Goal: Information Seeking & Learning: Learn about a topic

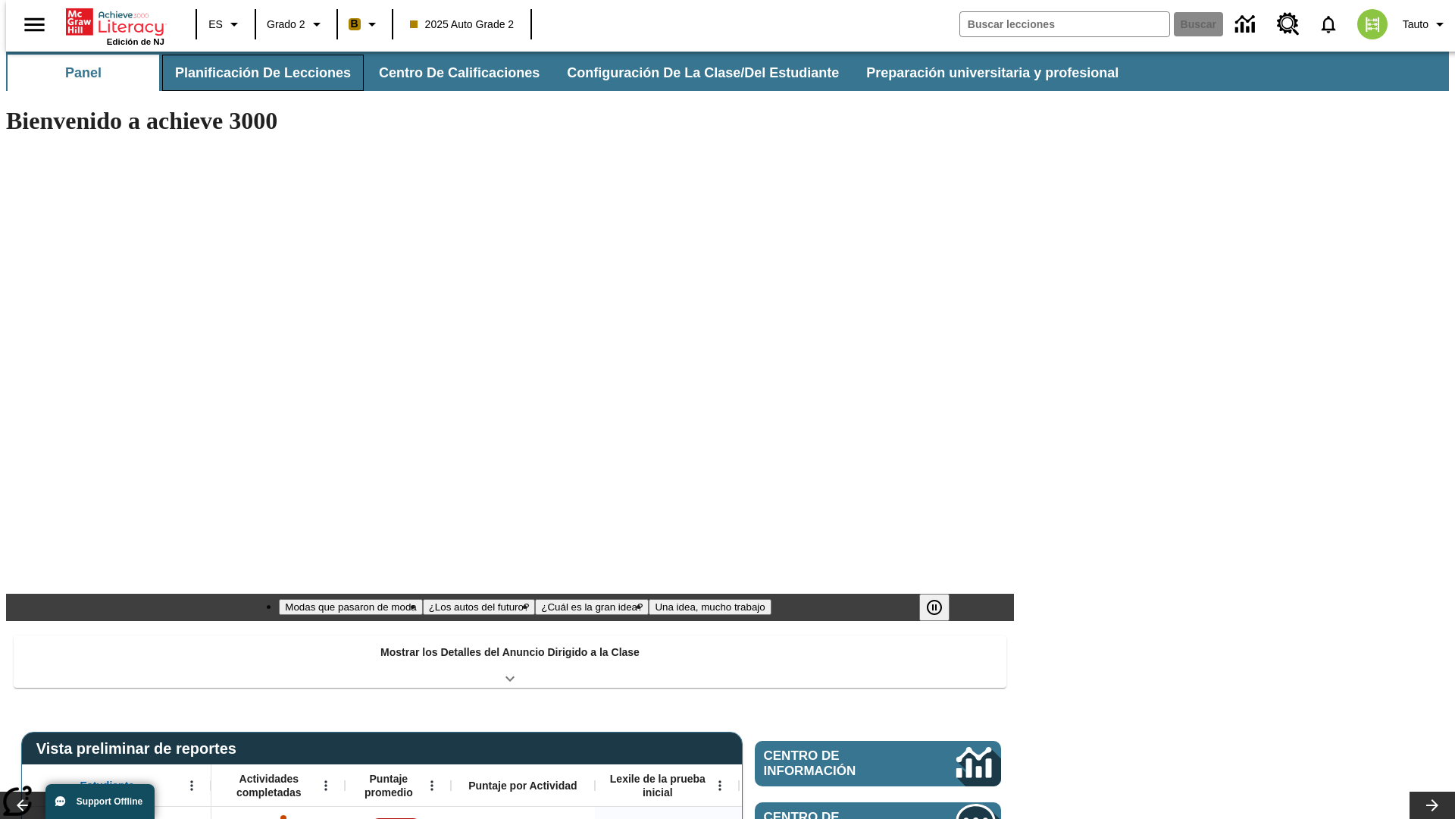
click at [254, 73] on button "Planificación de lecciones" at bounding box center [263, 73] width 202 height 36
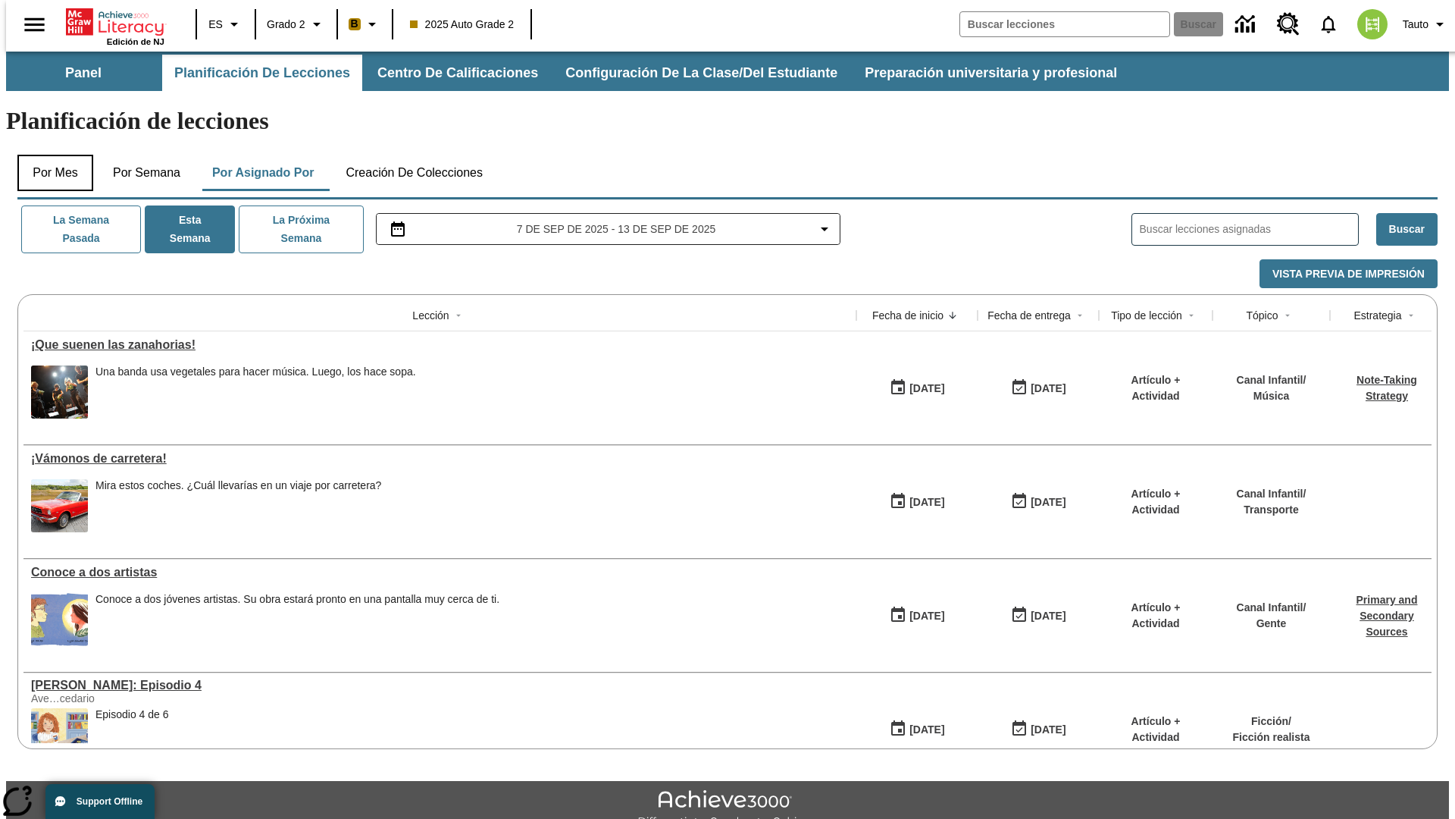
click at [49, 155] on button "Por mes" at bounding box center [55, 173] width 76 height 36
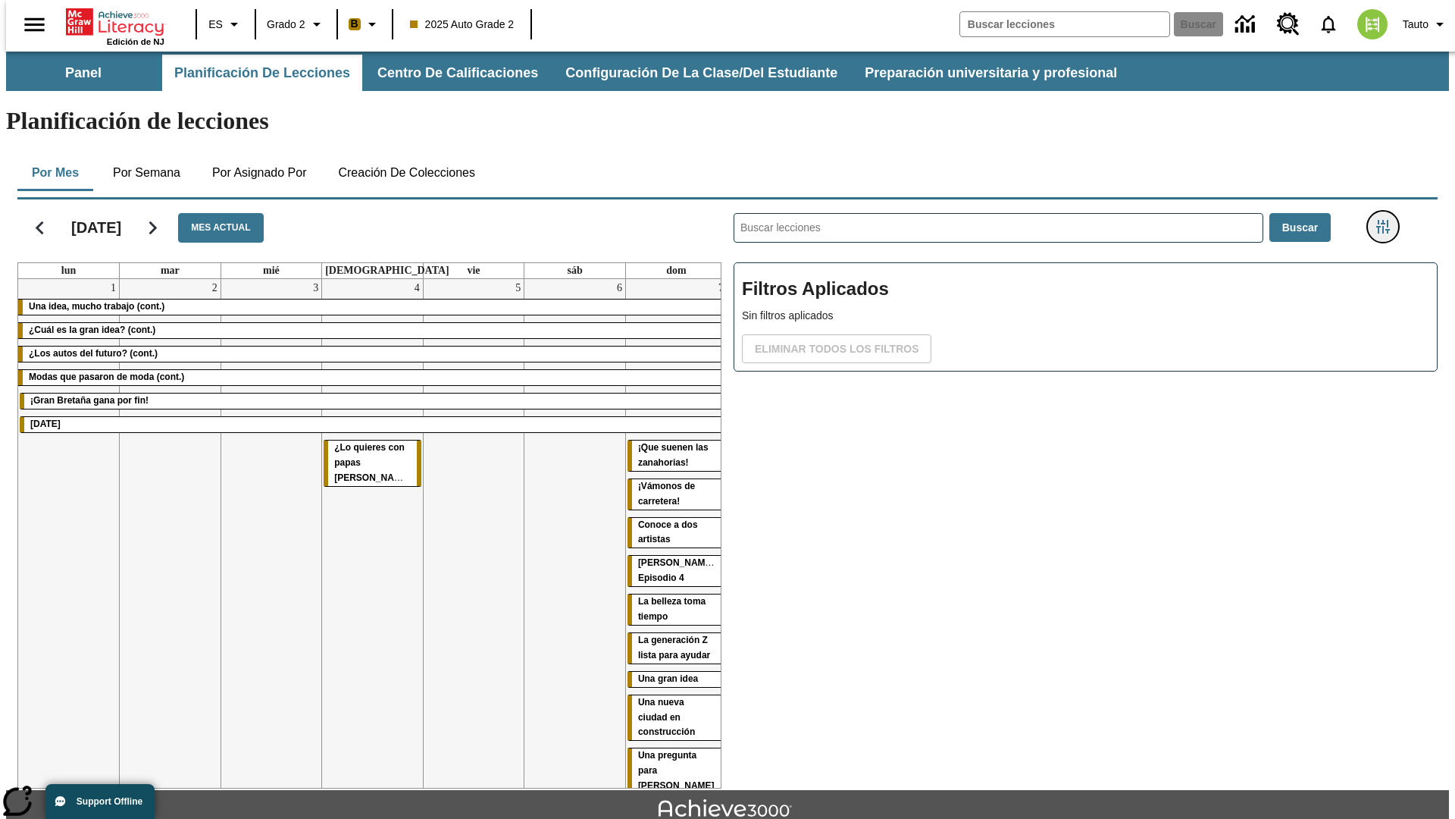
click at [1388, 220] on icon "Menú lateral de filtros" at bounding box center [1383, 227] width 14 height 14
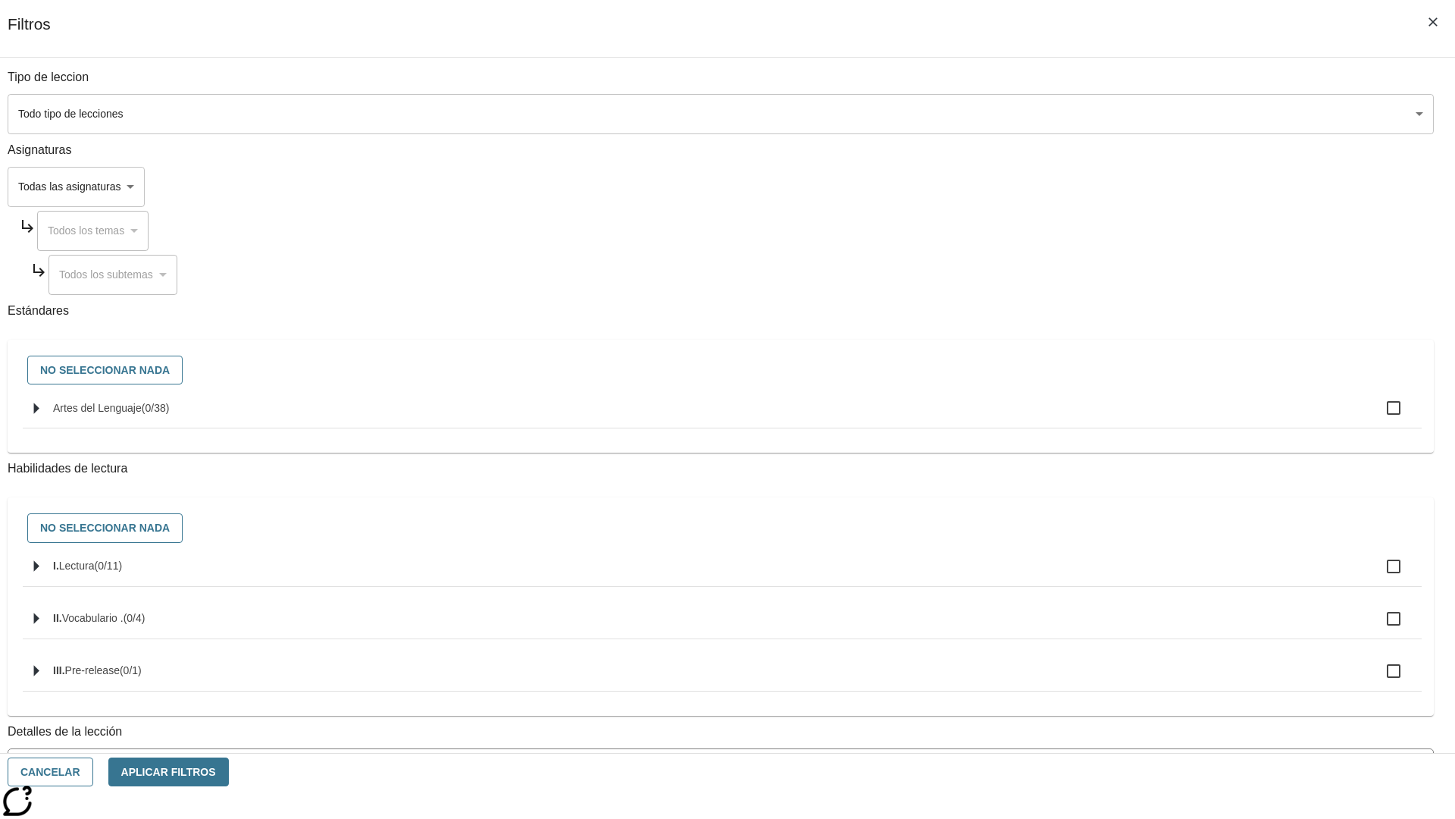
click at [1081, 818] on span "La lección cuenta con los 5 pasos de la Rutina de lectoescritura" at bounding box center [710, 830] width 1388 height 16
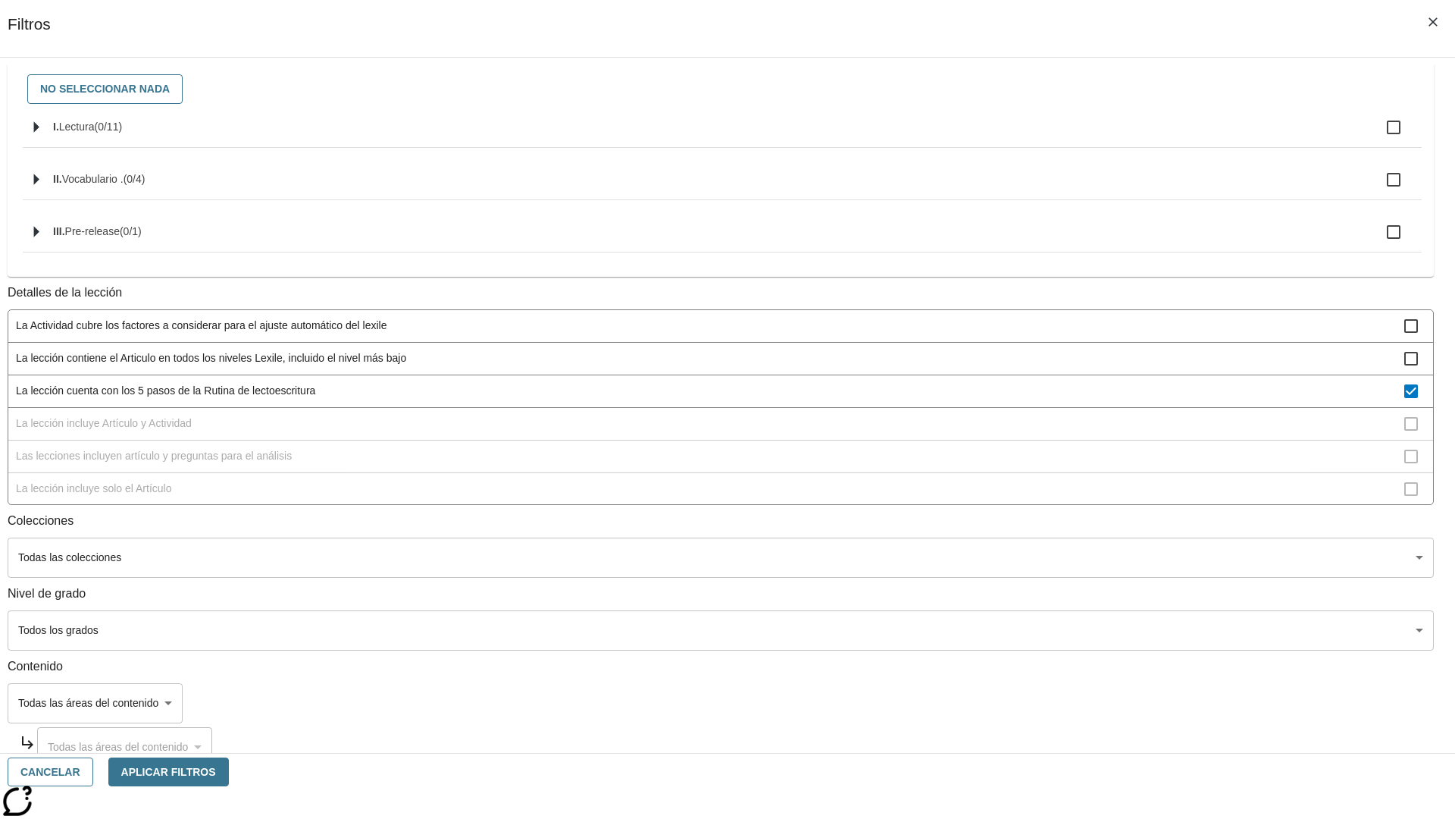
click at [1081, 399] on span "La lección cuenta con los 5 pasos de la Rutina de lectoescritura" at bounding box center [710, 391] width 1388 height 16
checkbox input "false"
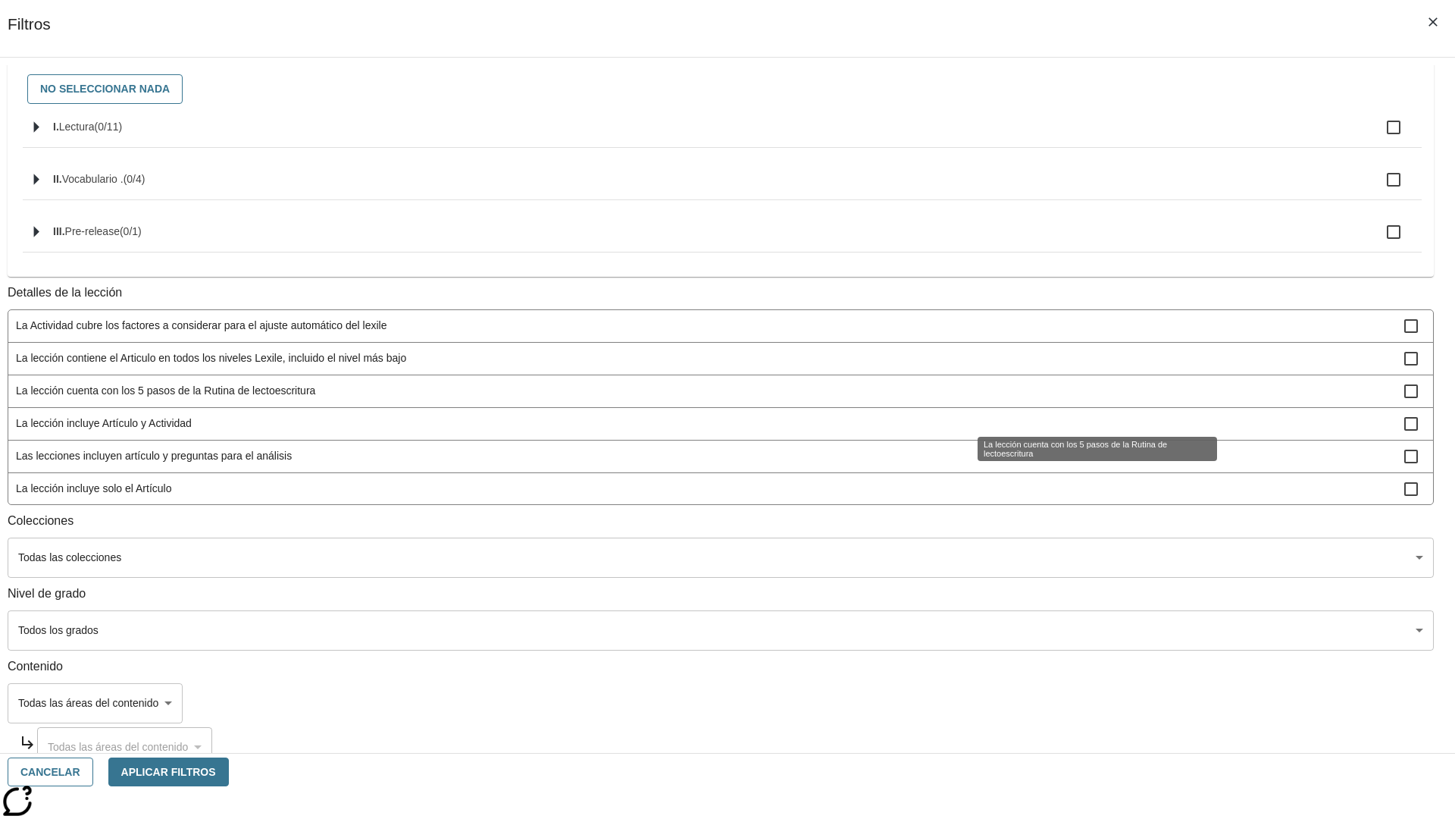
click at [1081, 461] on div "La lección cuenta con los 5 pasos de la Rutina de lectoescritura" at bounding box center [1097, 449] width 239 height 24
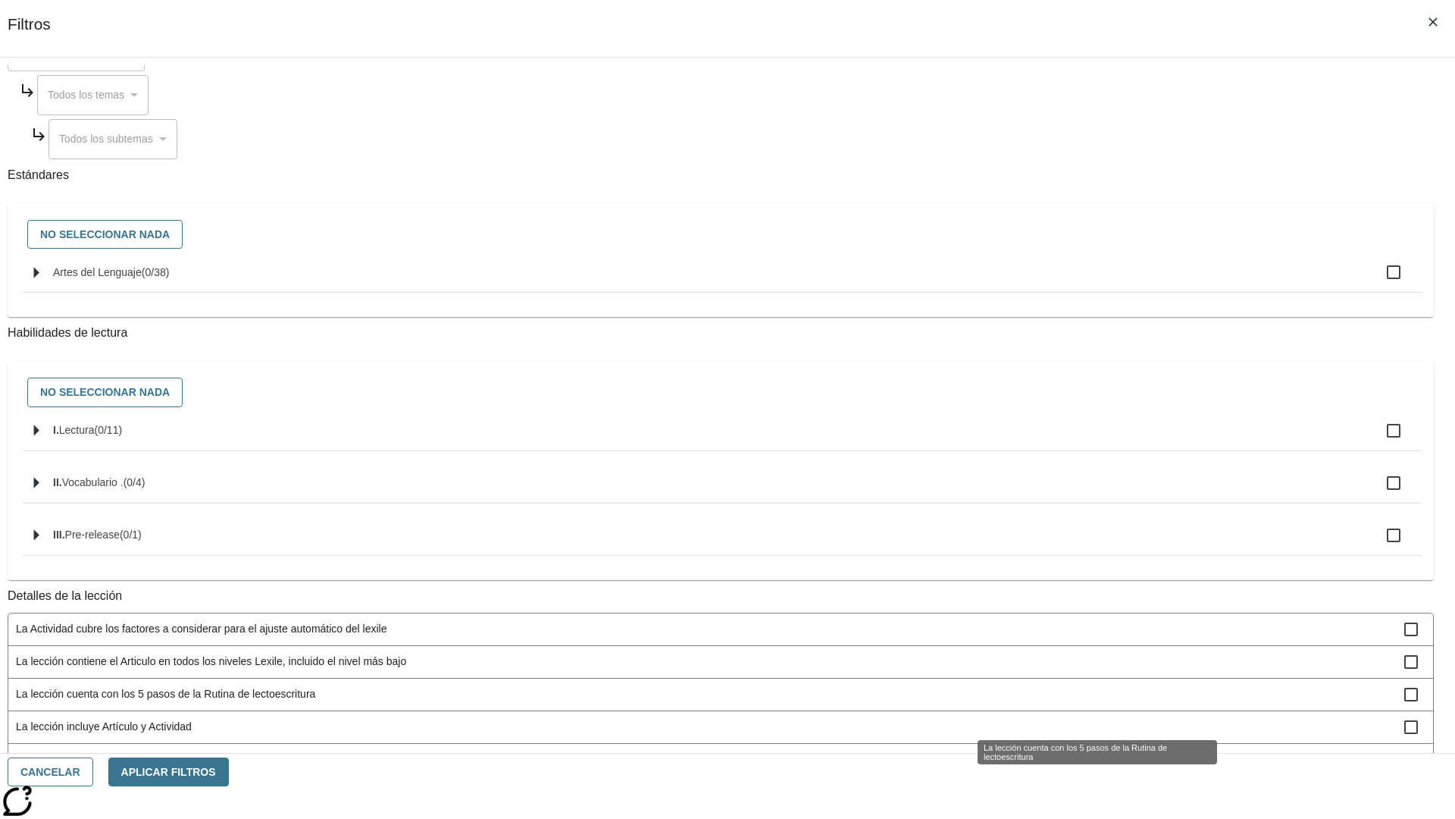
click at [1081, 740] on div "La lección cuenta con los 5 pasos de la Rutina de lectoescritura" at bounding box center [1097, 752] width 239 height 24
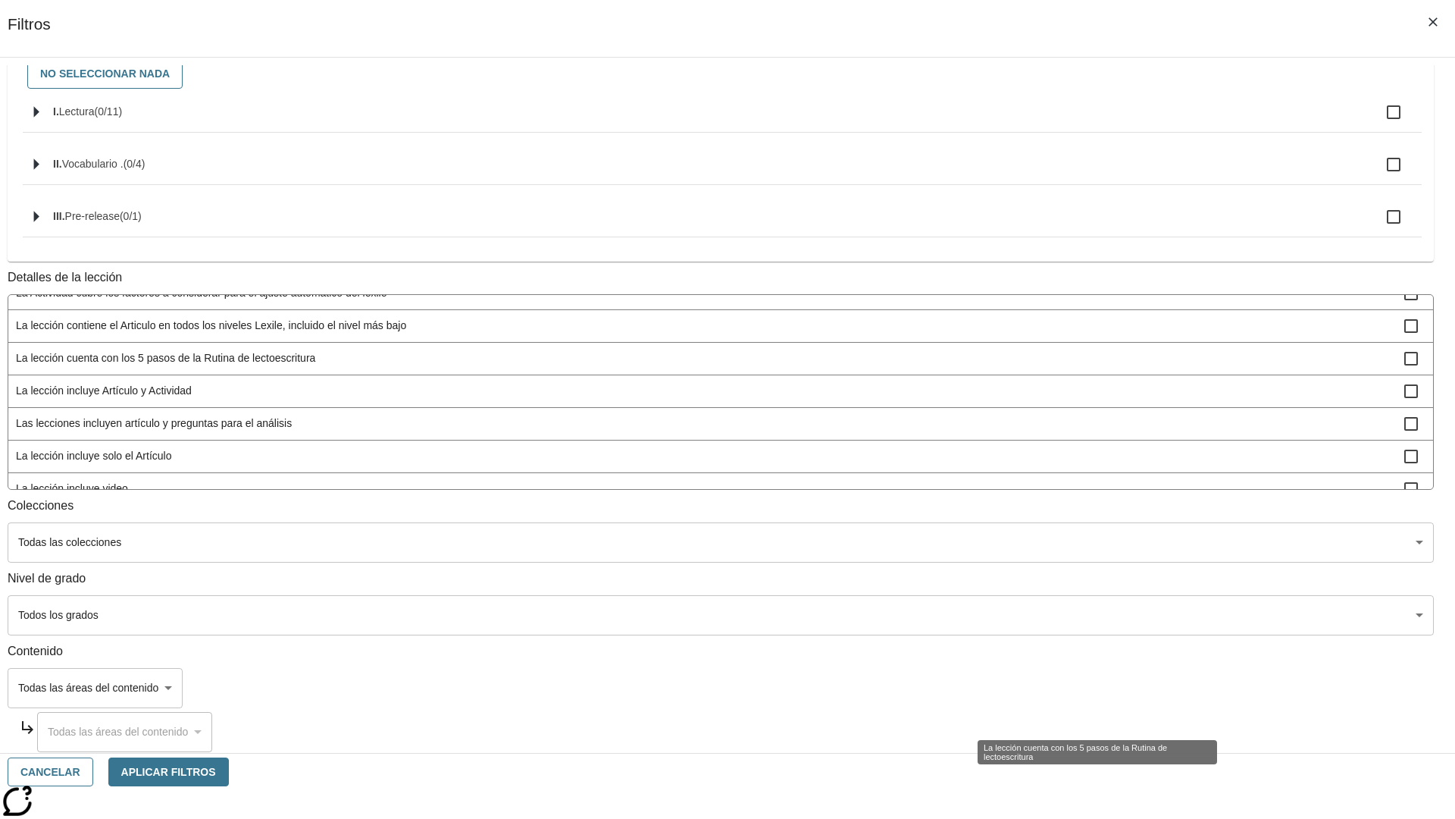
click at [1080, 383] on span "La lección incluye Artículo y Actividad" at bounding box center [710, 391] width 1388 height 16
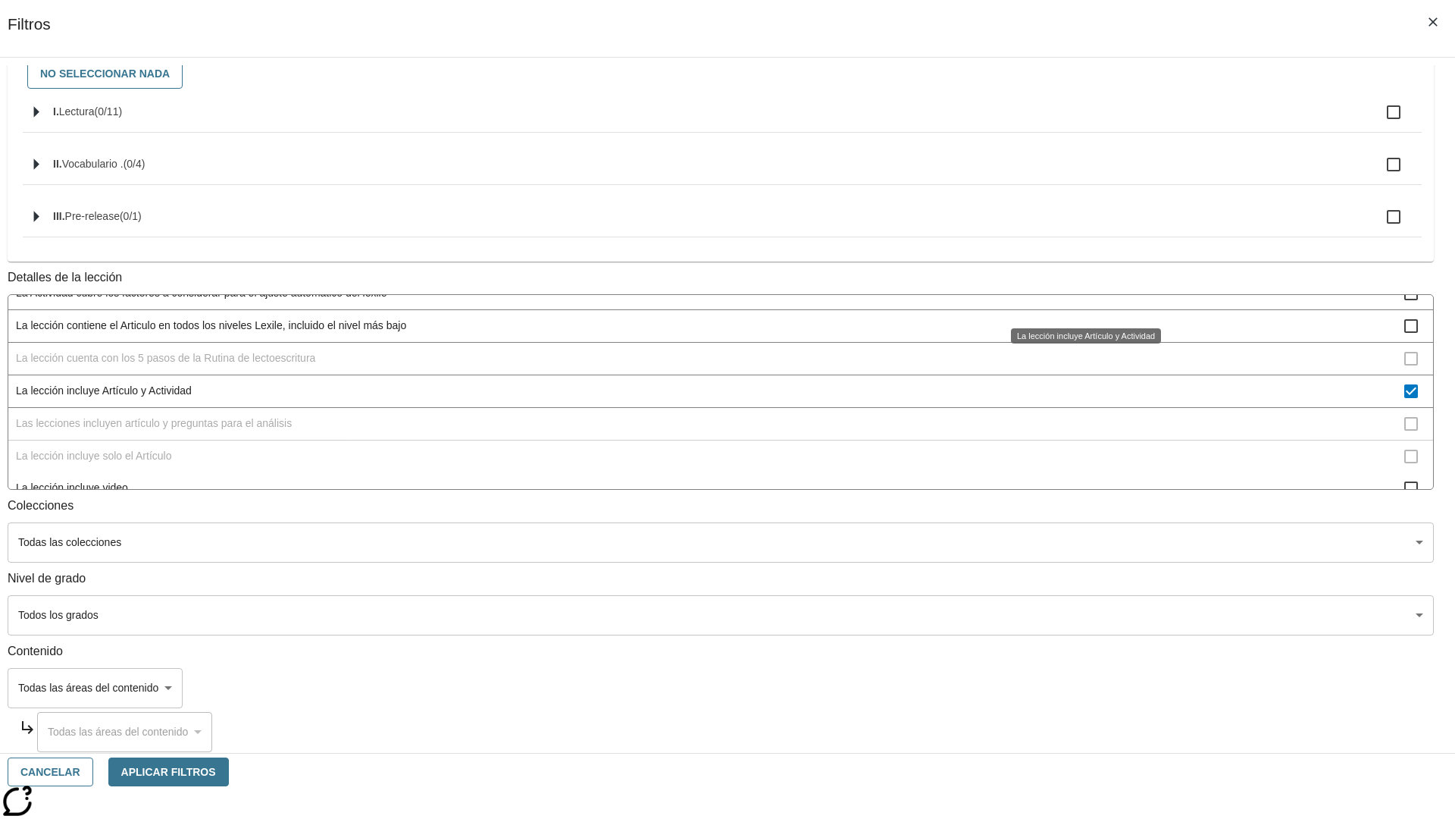
scroll to position [474, 1]
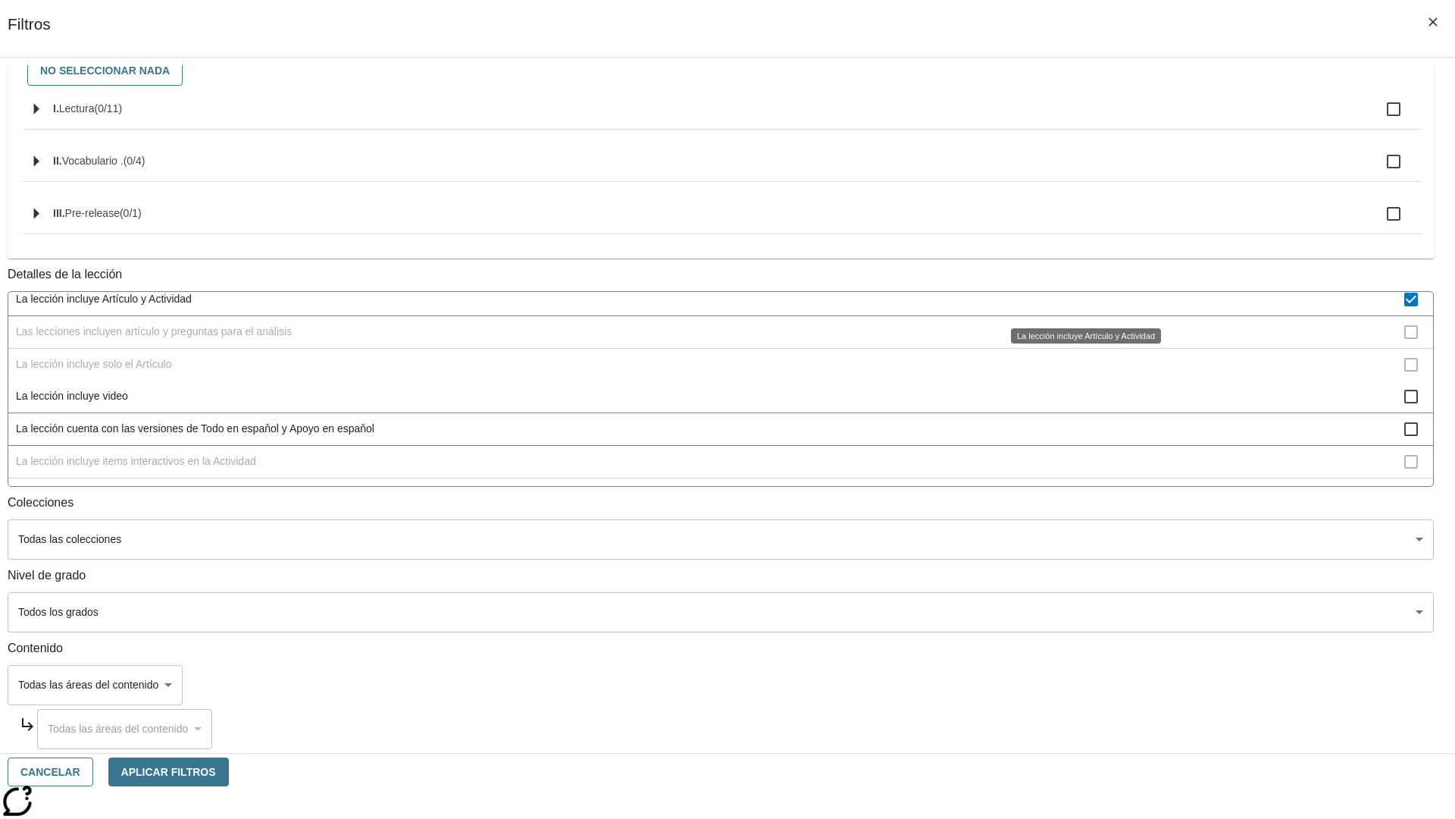
click at [1080, 300] on span "La lección incluye Artículo y Actividad" at bounding box center [710, 299] width 1388 height 16
checkbox input "false"
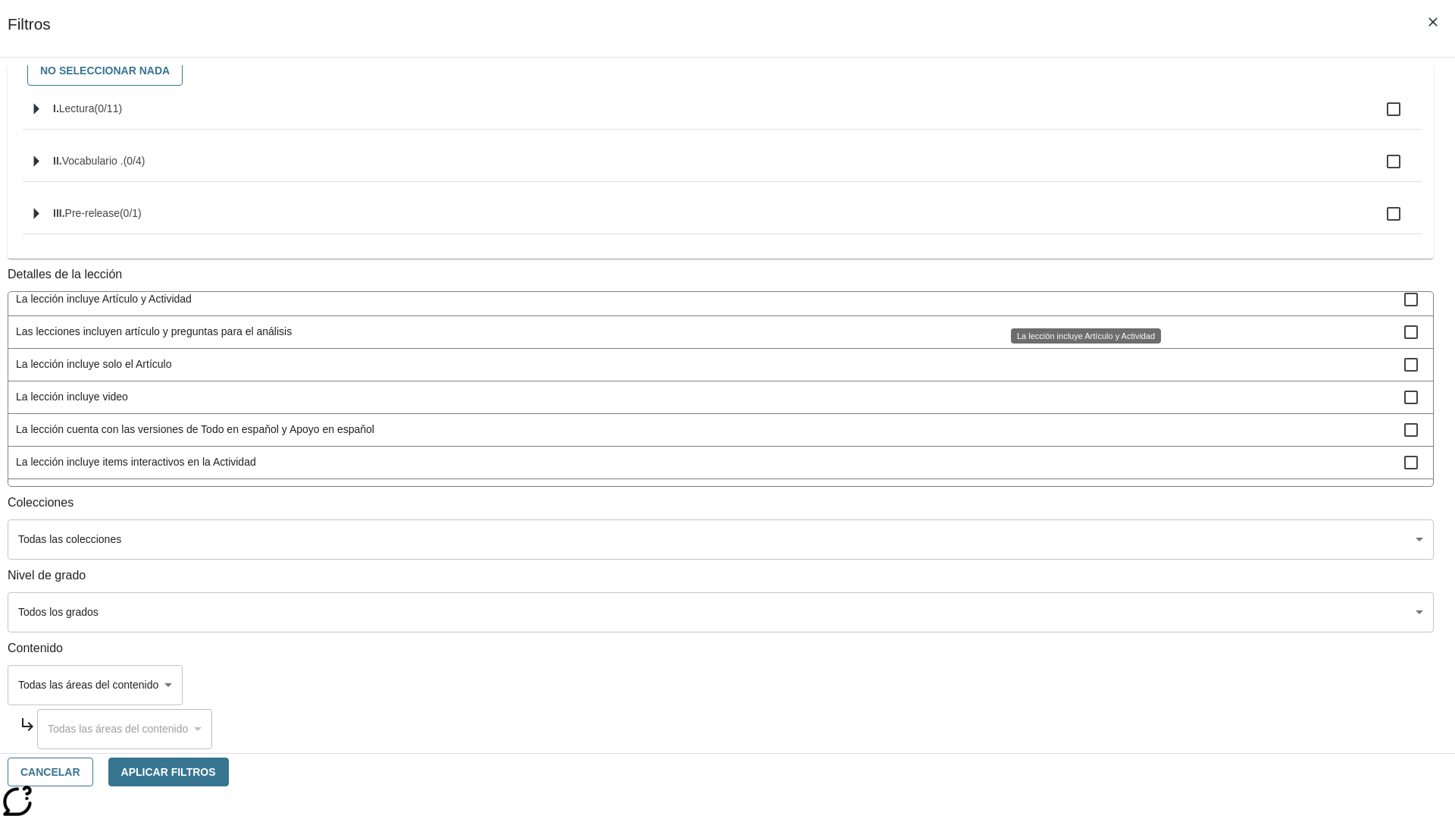
click at [1081, 340] on span "Las lecciones incluyen artículo y preguntas para el análisis" at bounding box center [710, 332] width 1388 height 16
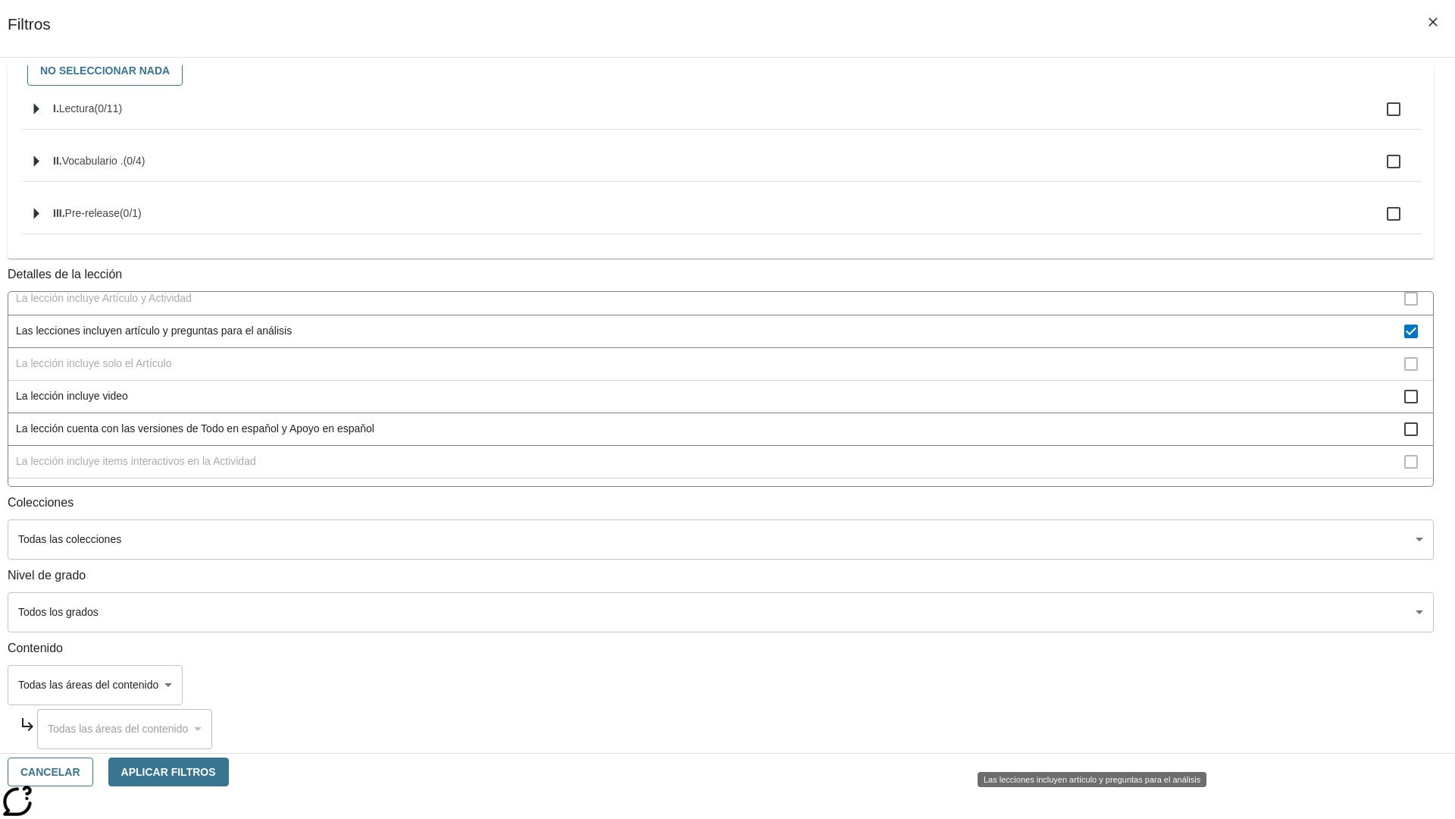
scroll to position [0, 0]
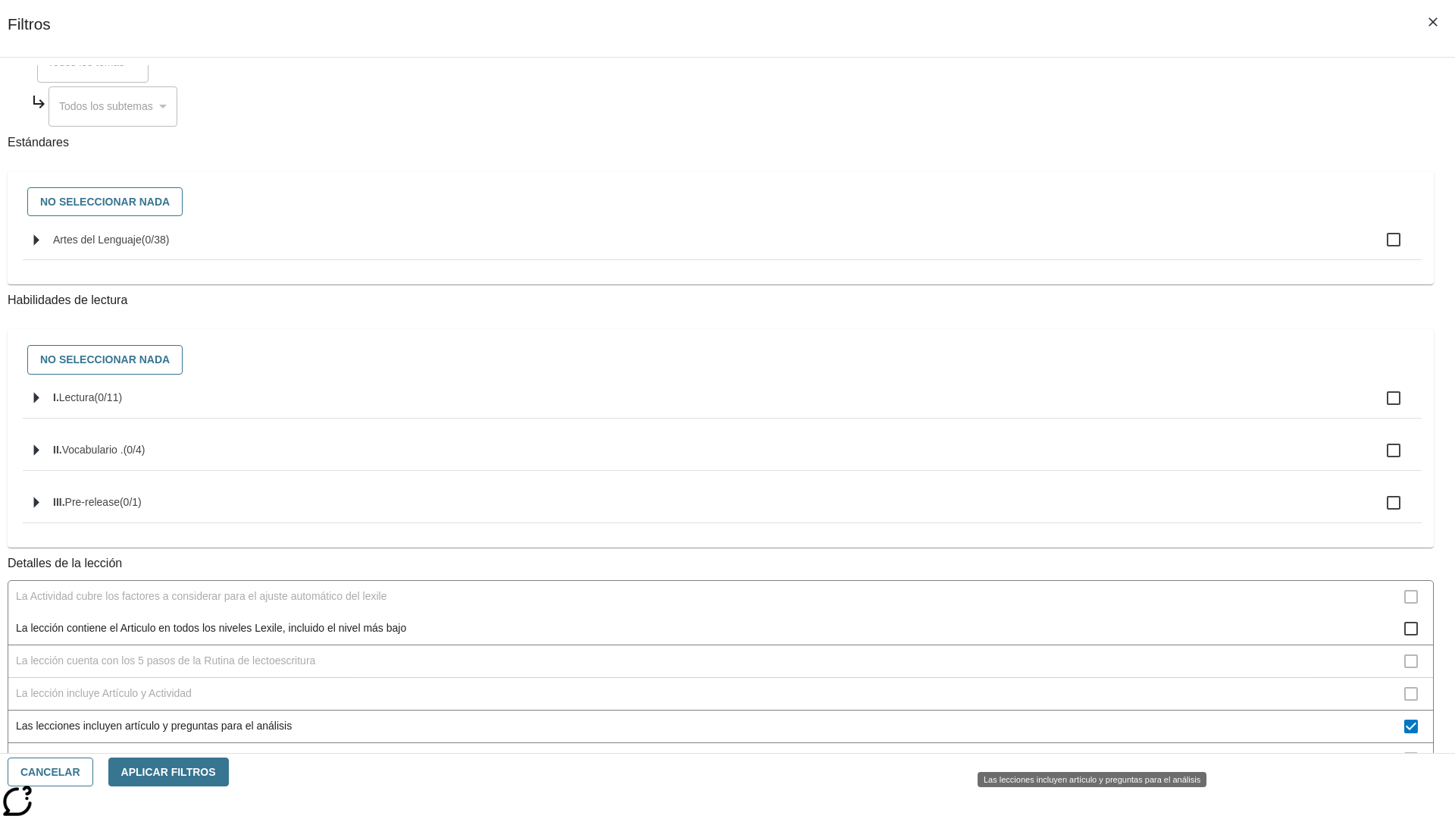
click at [1081, 734] on span "Las lecciones incluyen artículo y preguntas para el análisis" at bounding box center [710, 726] width 1388 height 16
checkbox input "false"
click at [1081, 751] on span "La lección incluye solo el Artículo" at bounding box center [710, 759] width 1388 height 16
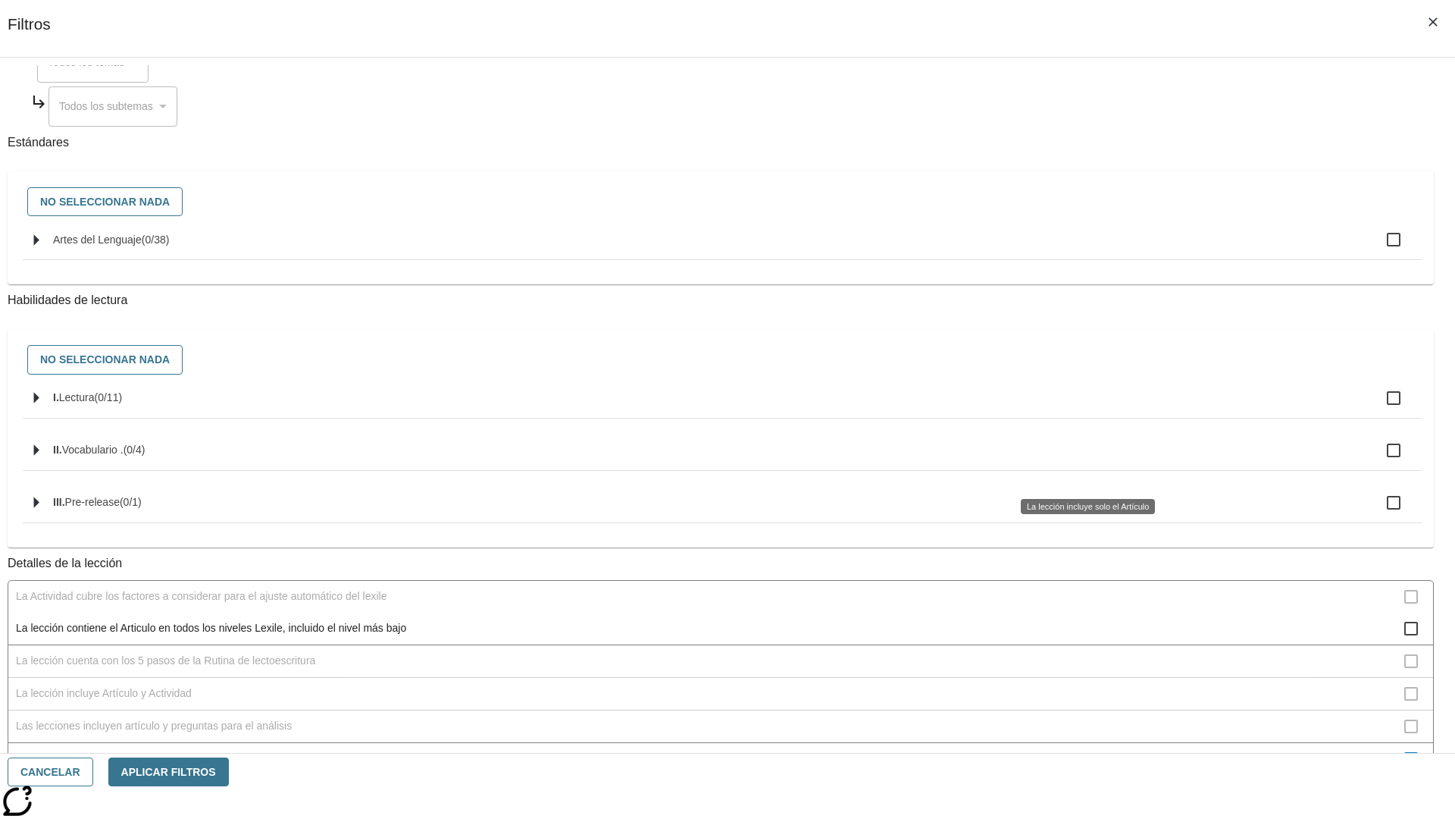
scroll to position [474, 0]
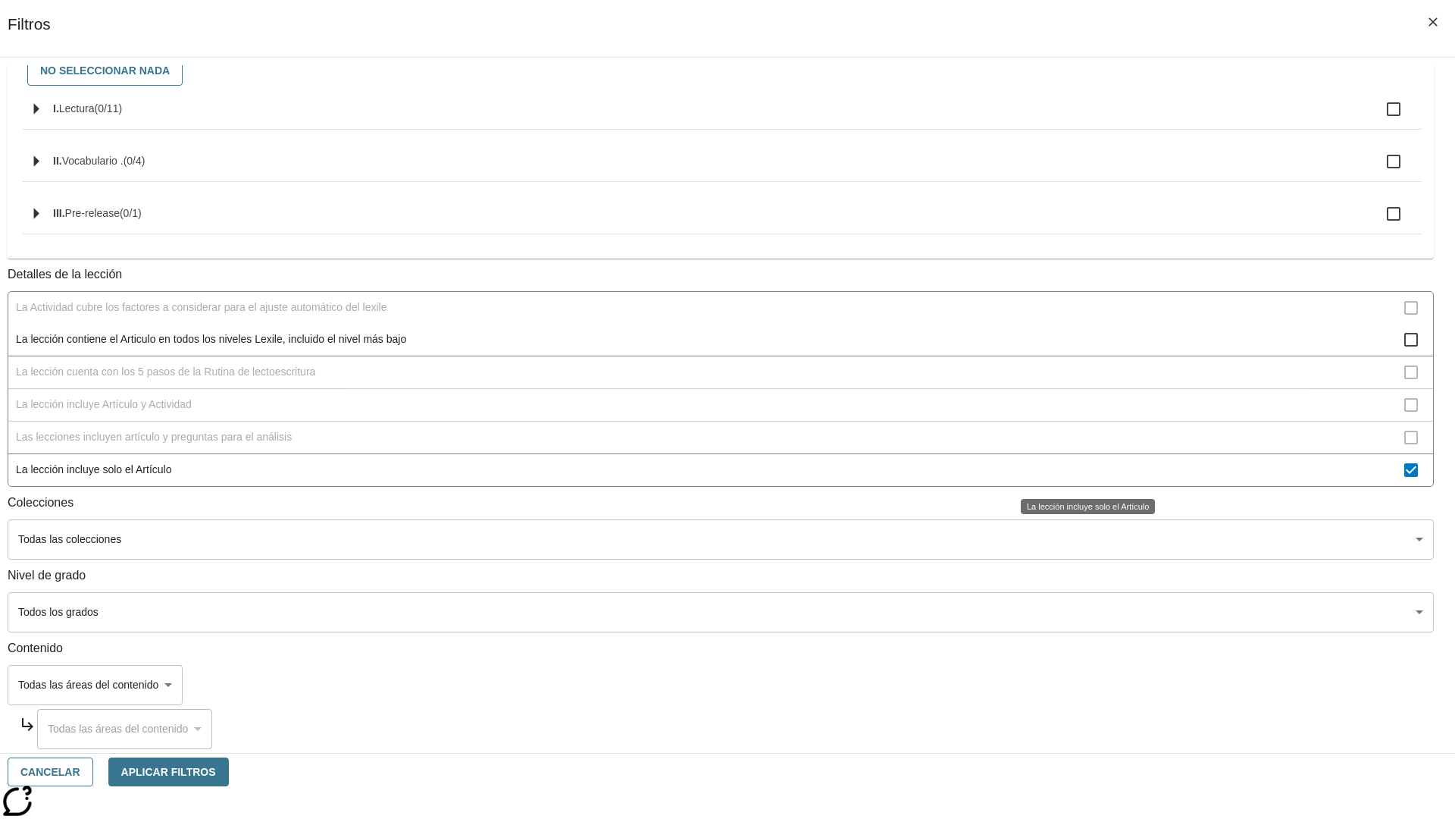
click at [1081, 471] on span "La lección incluye solo el Artículo" at bounding box center [710, 470] width 1388 height 16
checkbox input "false"
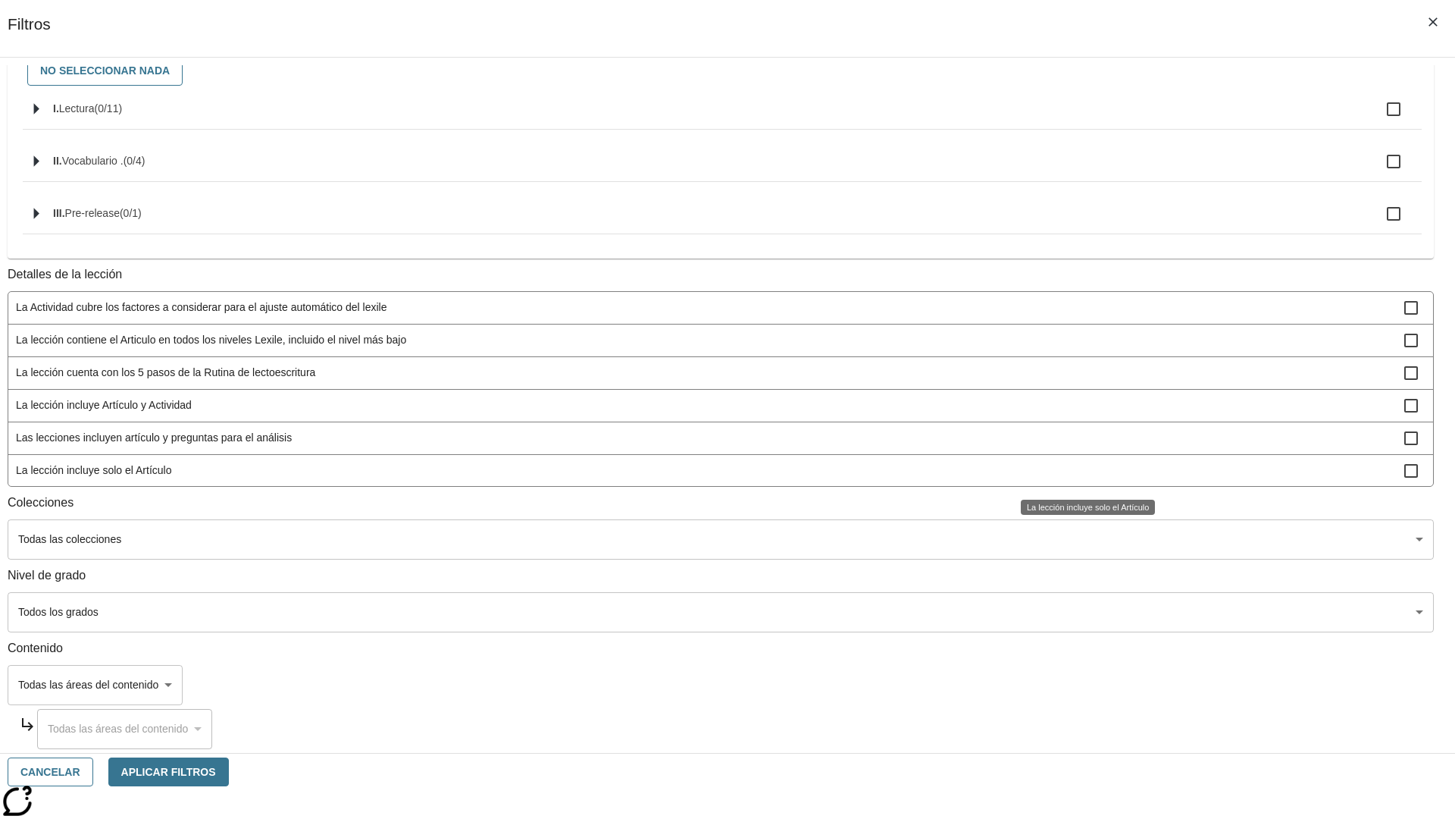
click at [1081, 560] on span "La lección incluye items interactivos en la Actividad" at bounding box center [710, 568] width 1388 height 16
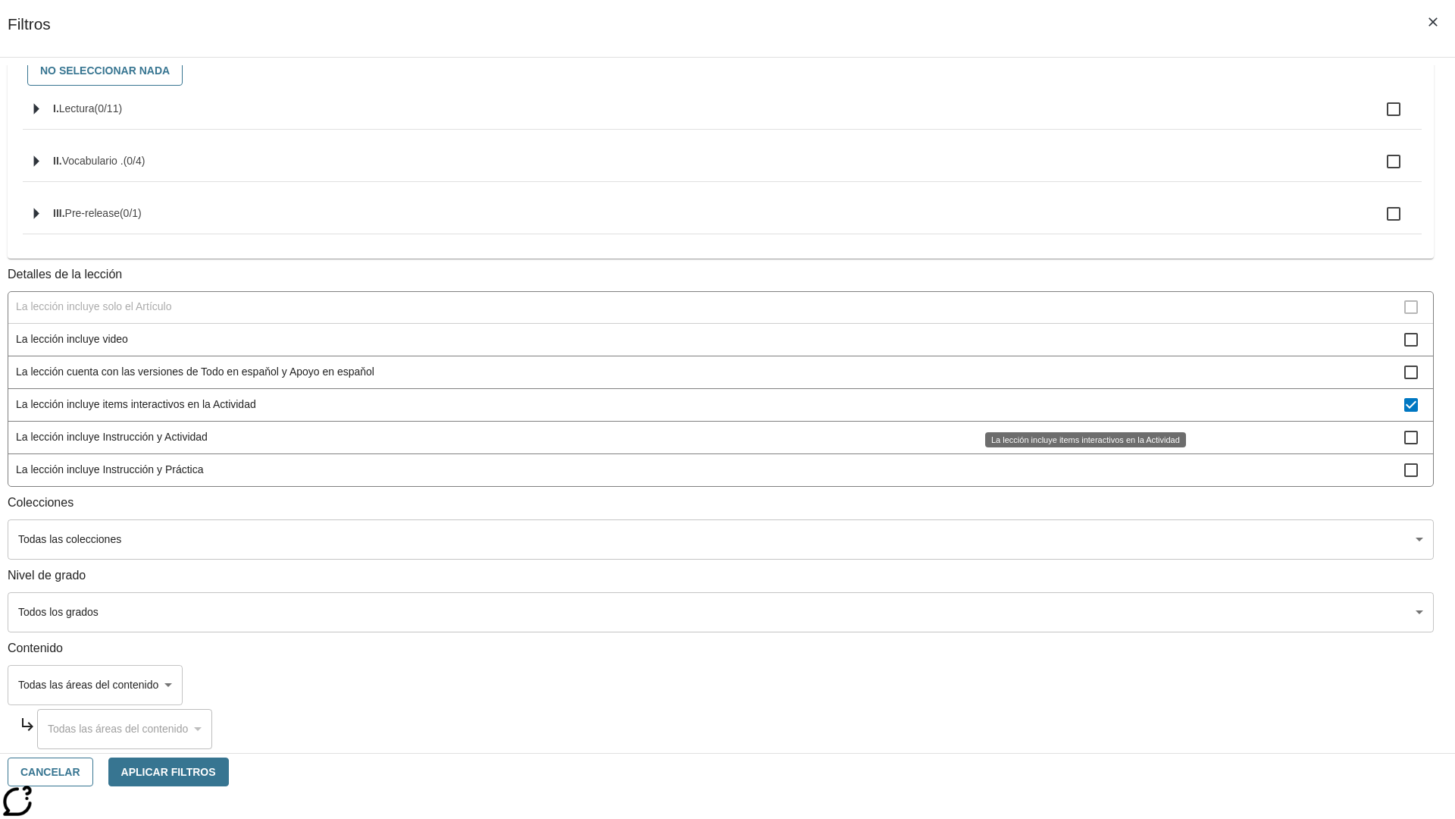
click at [1081, 404] on span "La lección incluye items interactivos en la Actividad" at bounding box center [710, 404] width 1388 height 16
checkbox input "false"
click at [1081, 445] on span "La lección incluye Instrucción y Actividad" at bounding box center [710, 437] width 1388 height 16
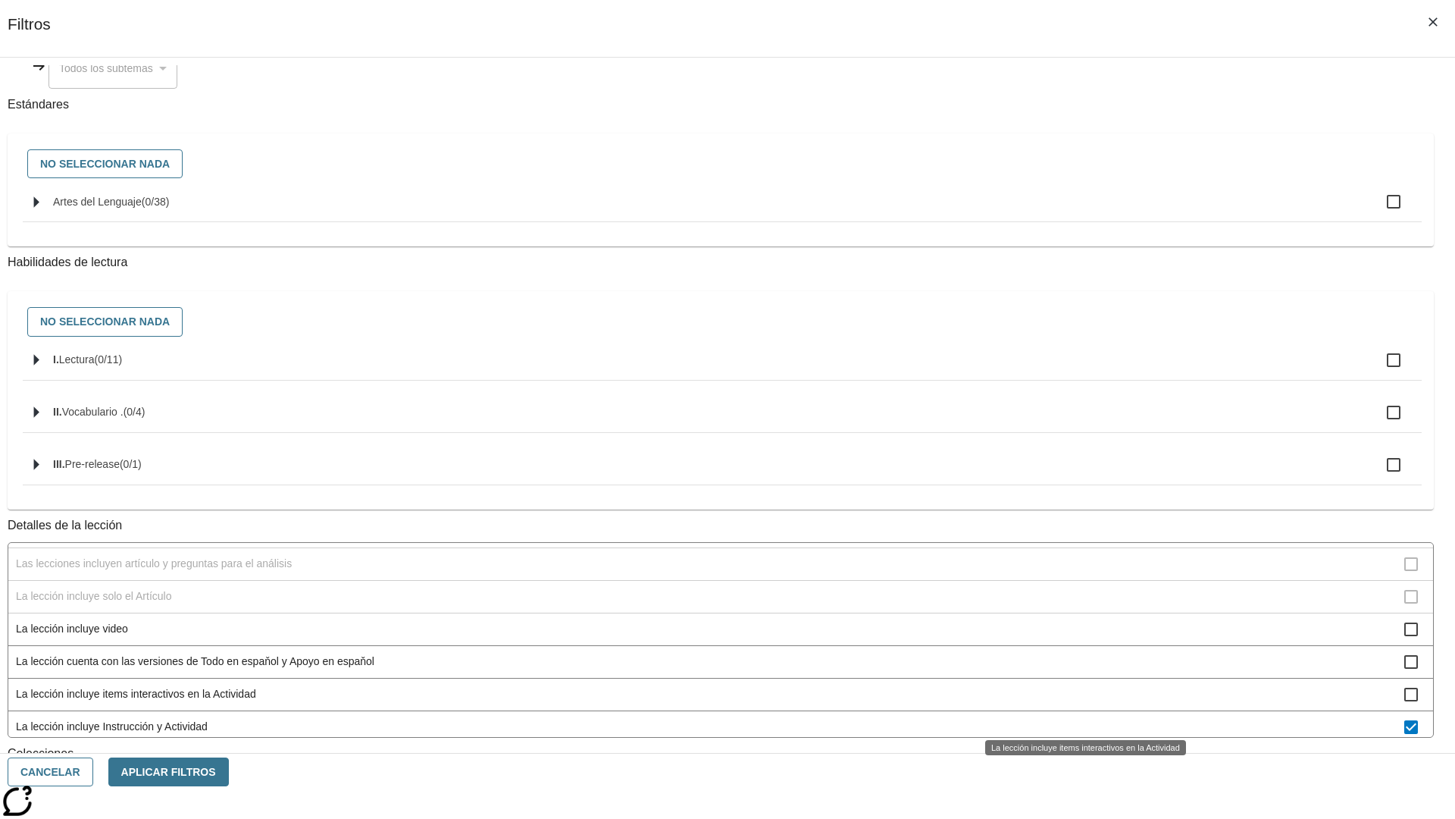
click at [1081, 718] on span "La lección incluye Instrucción y Actividad" at bounding box center [710, 726] width 1388 height 16
checkbox input "false"
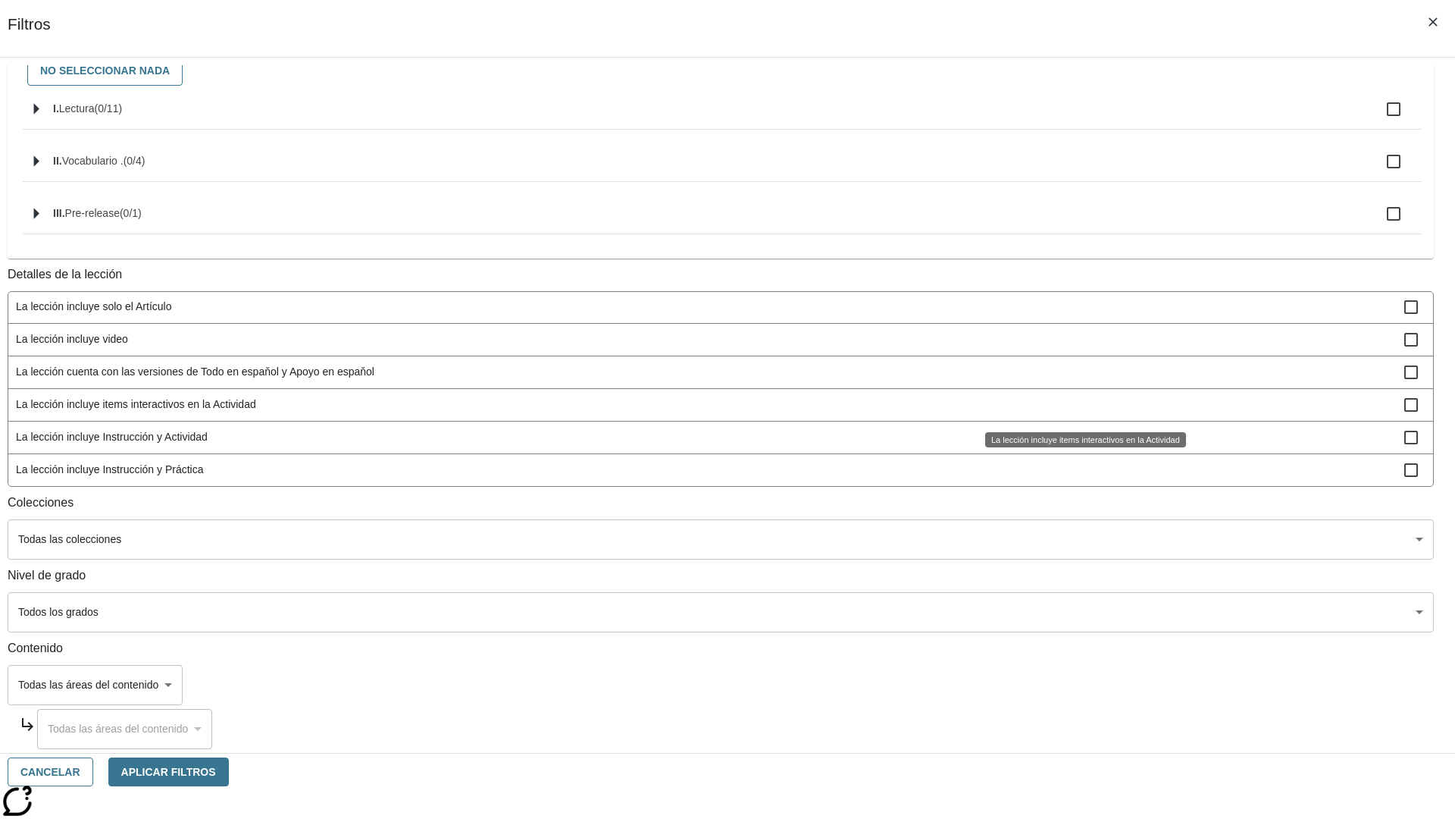
click at [1081, 469] on span "La lección incluye Instrucción y Práctica" at bounding box center [710, 470] width 1388 height 16
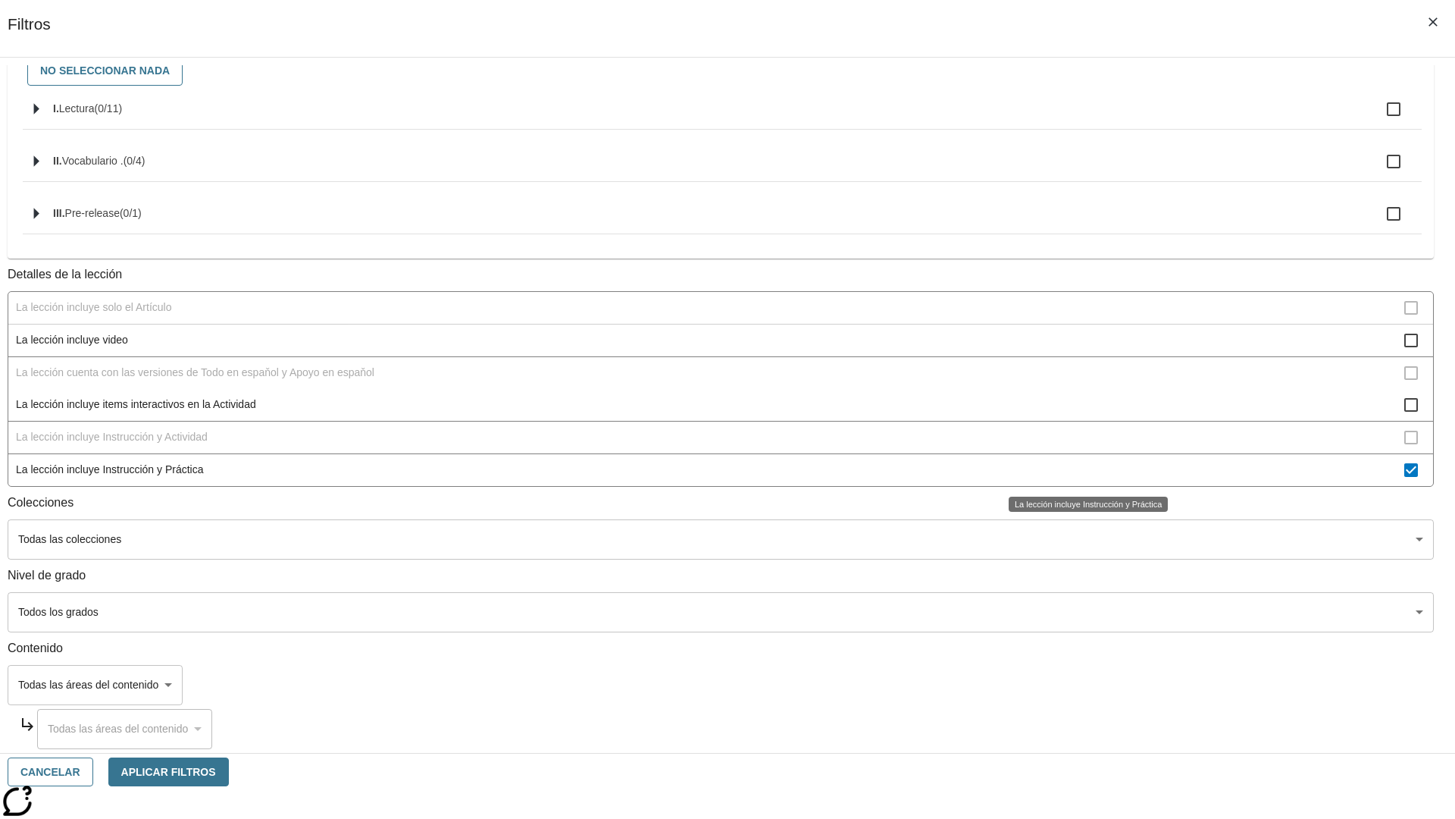
click at [1081, 469] on span "La lección incluye Instrucción y Práctica" at bounding box center [710, 470] width 1388 height 16
checkbox input "false"
click at [1081, 152] on span "La Actividad cubre los factores a considerar para el ajuste automático del lexi…" at bounding box center [710, 144] width 1388 height 16
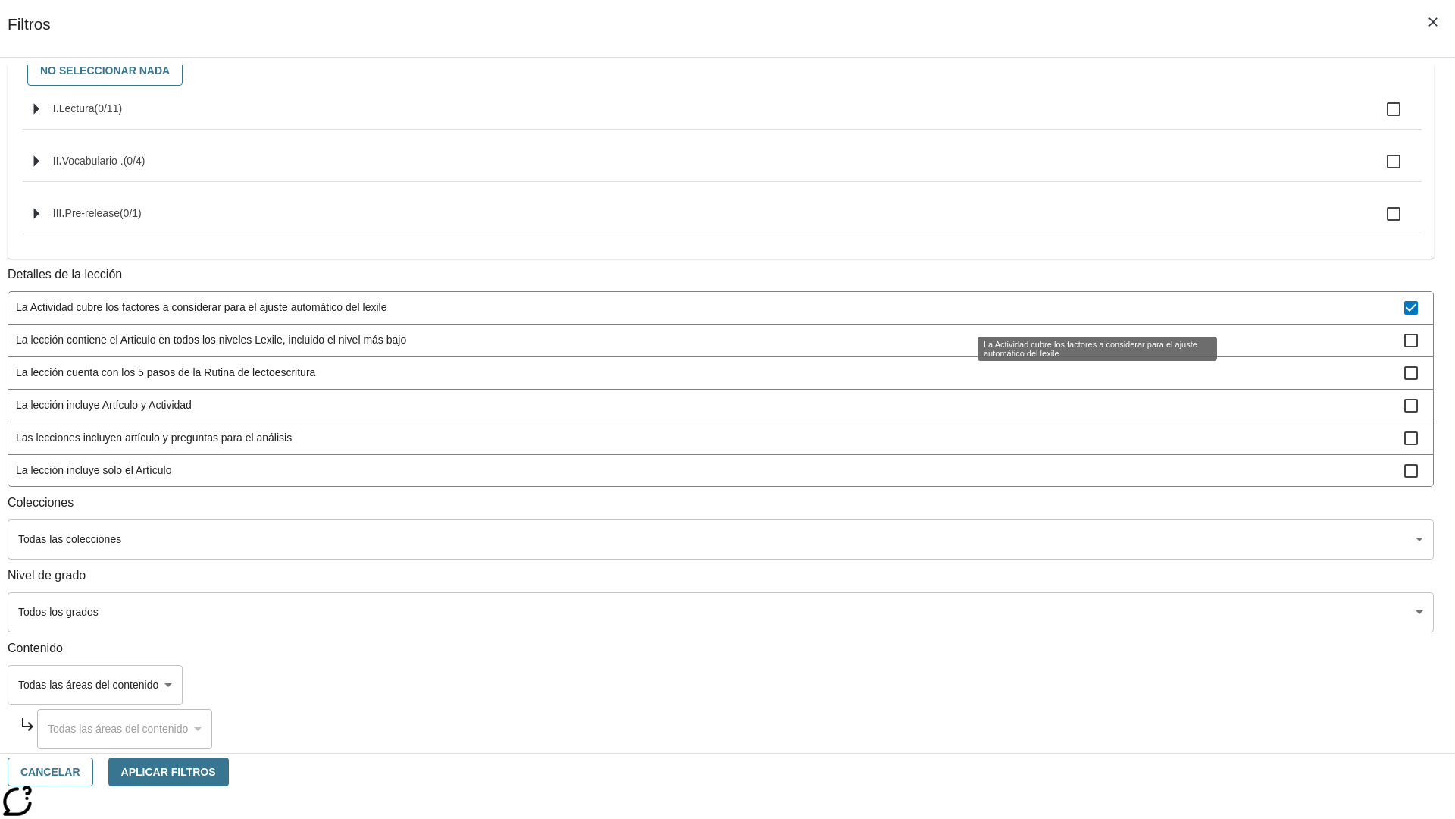
click at [1081, 308] on span "La Actividad cubre los factores a considerar para el ajuste automático del lexi…" at bounding box center [710, 307] width 1388 height 16
checkbox input "false"
click at [1081, 361] on div "La Actividad cubre los factores a considerar para el ajuste automático del lexi…" at bounding box center [1097, 349] width 239 height 24
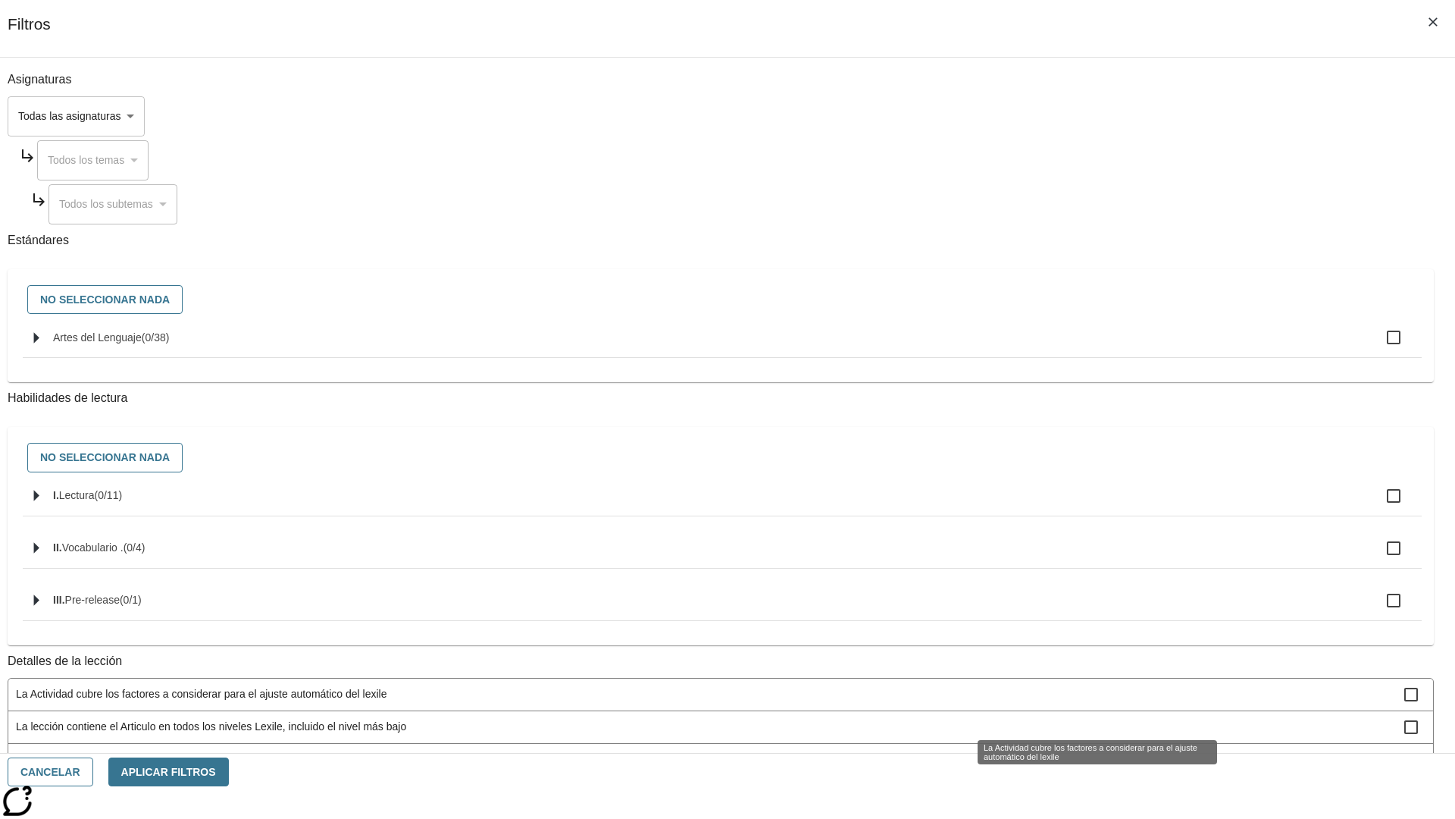
click at [1081, 718] on span "La lección contiene el Articulo en todos los niveles Lexile, incluido el nivel …" at bounding box center [710, 726] width 1388 height 16
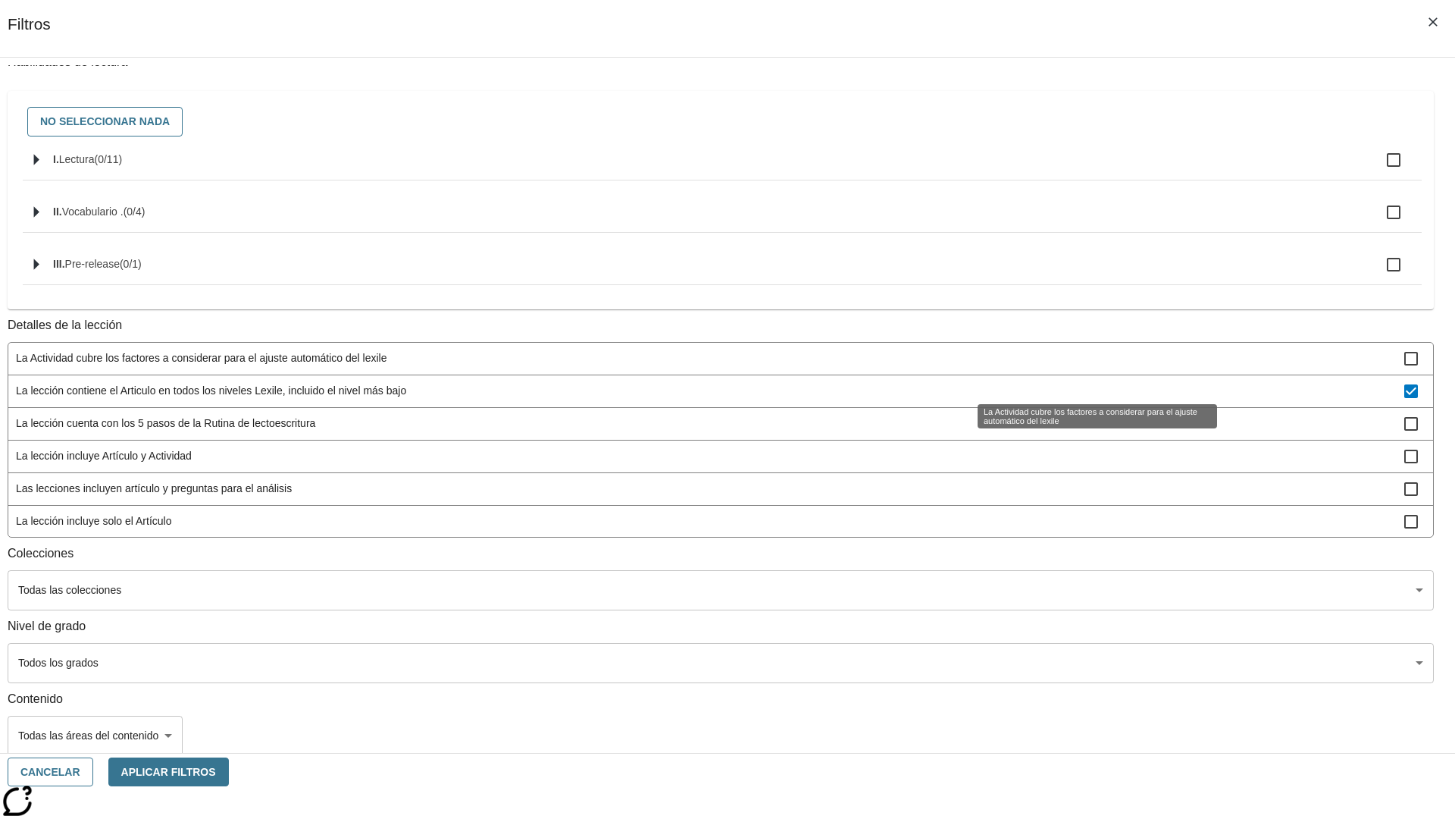
click at [1081, 399] on span "La lección contiene el Articulo en todos los niveles Lexile, incluido el nivel …" at bounding box center [710, 391] width 1388 height 16
checkbox input "false"
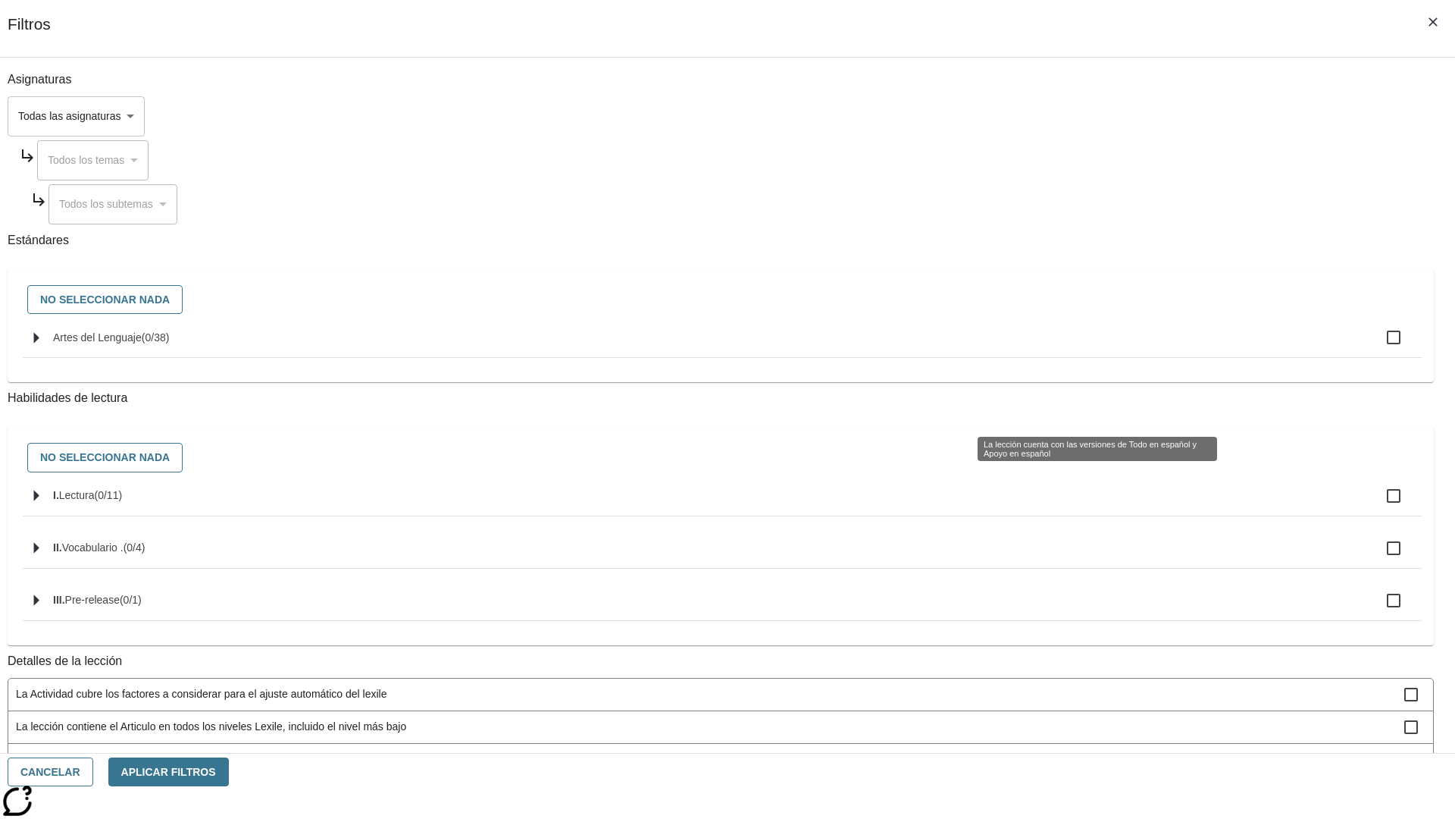
scroll to position [454, 0]
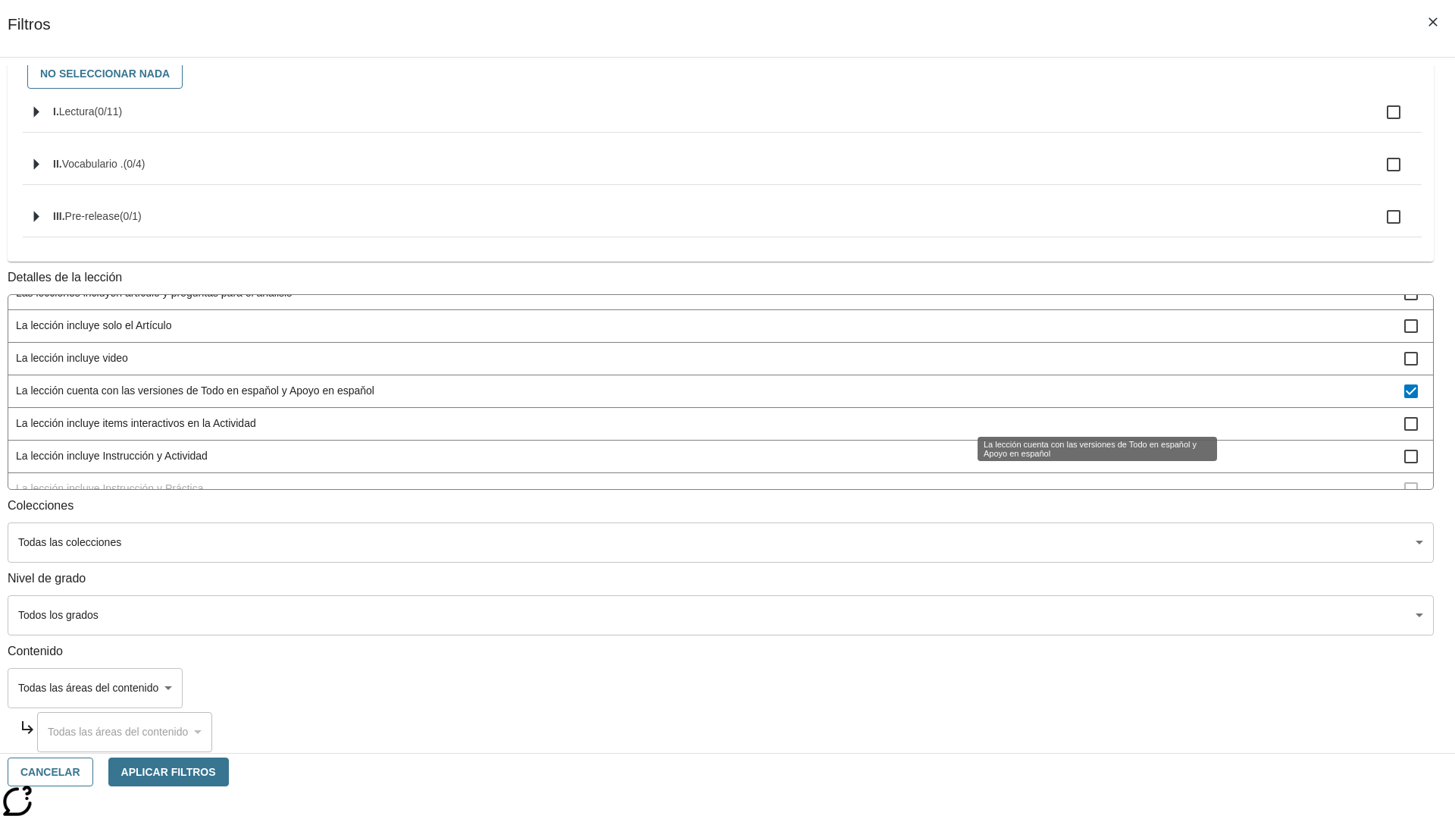
click at [1081, 399] on span "La lección cuenta con las versiones de Todo en espaňol y Apoyo en espaňol" at bounding box center [710, 391] width 1388 height 16
checkbox input "false"
